Goal: Transaction & Acquisition: Download file/media

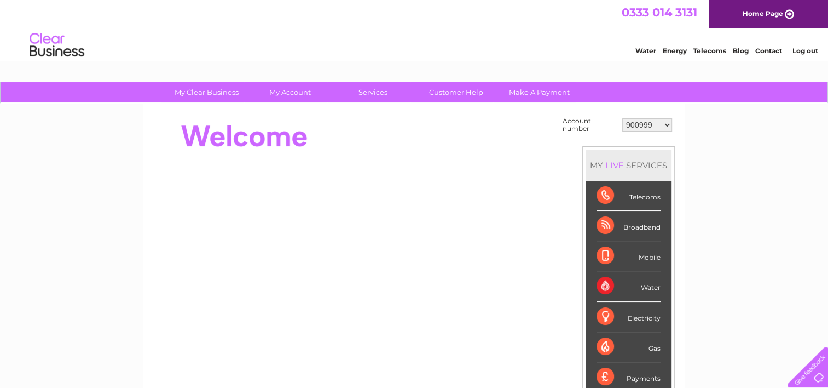
click at [644, 119] on select "900999 901003 901007 966182 1144869 30283575 30319694" at bounding box center [647, 124] width 50 height 13
select select "1144869"
click at [622, 118] on select "900999 901003 901007 966182 1144869 30283575 30319694" at bounding box center [647, 124] width 50 height 13
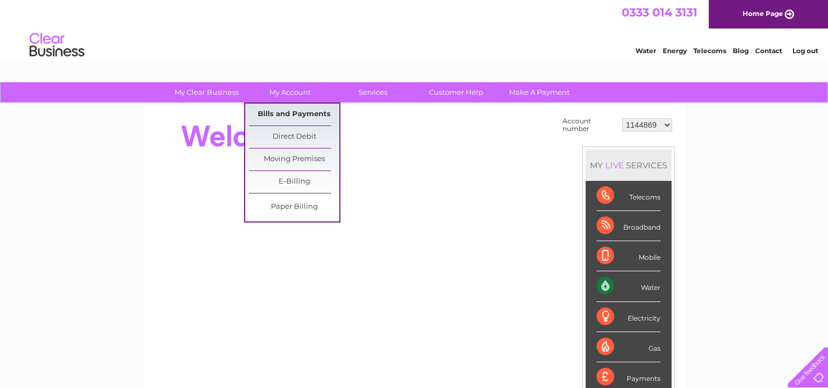
click at [297, 117] on link "Bills and Payments" at bounding box center [294, 114] width 90 height 22
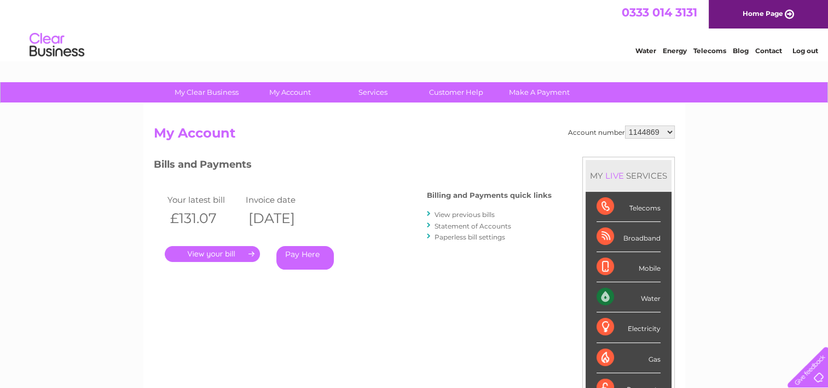
click at [656, 128] on select "900999 901003 901007 966182 1144869 30283575 30319694" at bounding box center [650, 131] width 50 height 13
select select "966182"
click at [625, 125] on select "900999 901003 901007 966182 1144869 30283575 30319694" at bounding box center [650, 131] width 50 height 13
click at [659, 131] on select "900999 901003 901007 966182 1144869 30283575 30319694" at bounding box center [650, 131] width 50 height 13
select select "1144869"
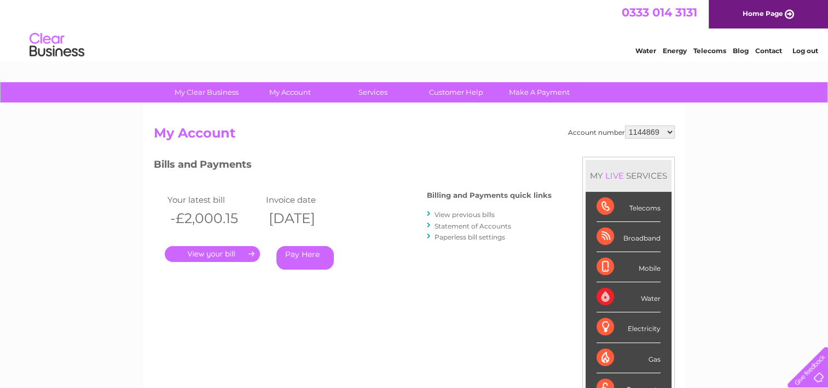
click at [625, 125] on select "900999 901003 901007 966182 1144869 30283575 30319694" at bounding box center [650, 131] width 50 height 13
click at [468, 213] on link "View previous bills" at bounding box center [465, 214] width 60 height 8
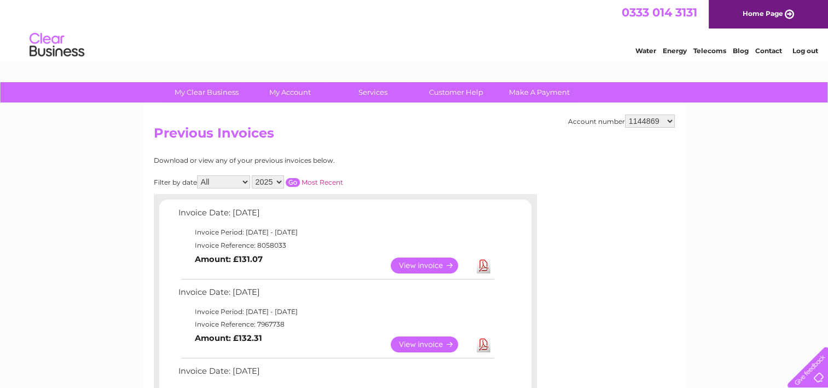
click at [269, 247] on td "Invoice Reference: 8058033" at bounding box center [336, 245] width 320 height 13
copy td "8058033"
click at [480, 267] on link "Download" at bounding box center [484, 265] width 14 height 16
click at [482, 265] on link "Download" at bounding box center [484, 265] width 14 height 16
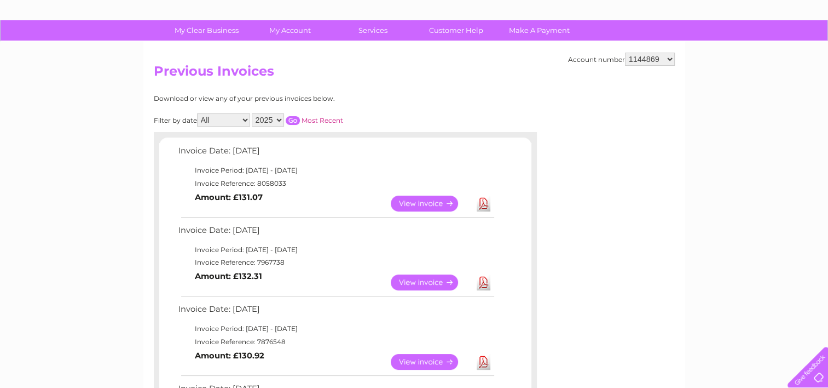
scroll to position [109, 0]
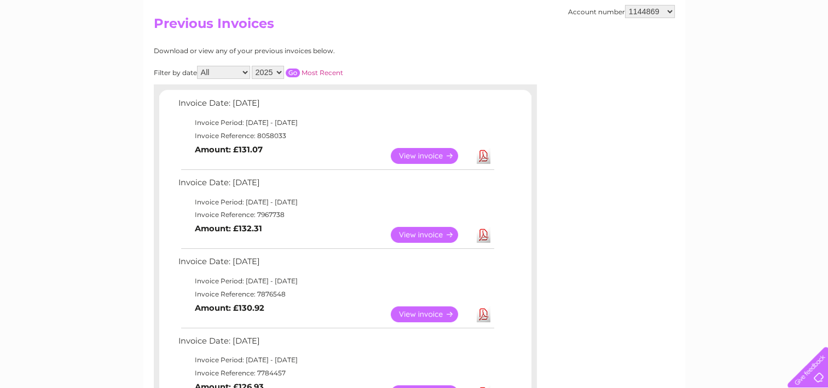
click at [485, 157] on link "Download" at bounding box center [484, 156] width 14 height 16
